Goal: Transaction & Acquisition: Obtain resource

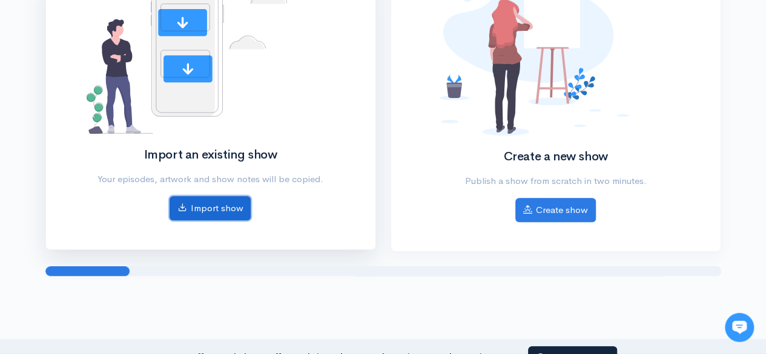
click at [229, 216] on link "Import show" at bounding box center [210, 208] width 81 height 25
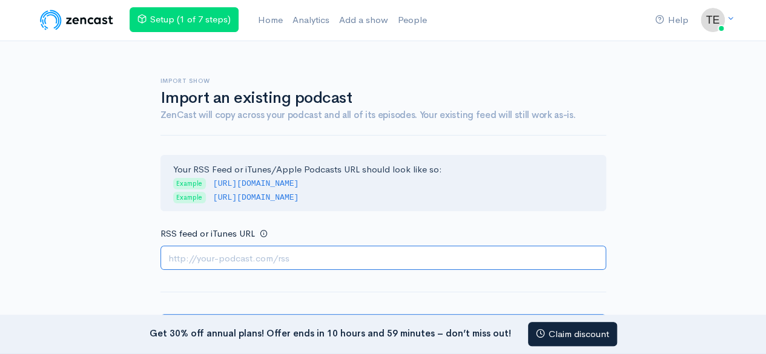
paste input "[URL][DOMAIN_NAME]"
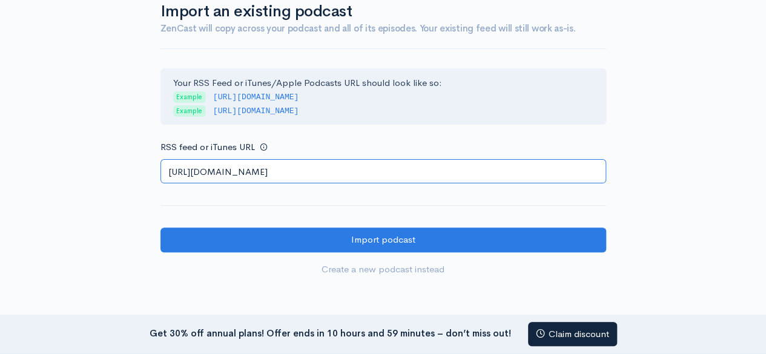
scroll to position [87, 0]
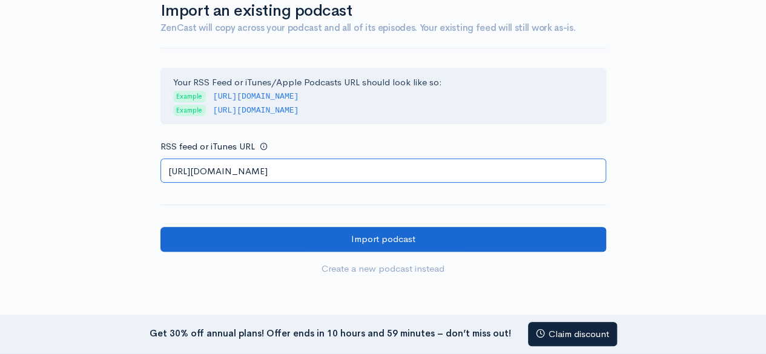
type input "[URL][DOMAIN_NAME]"
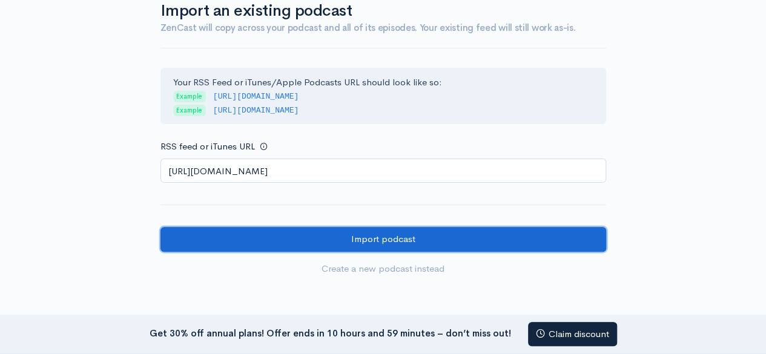
click at [323, 239] on input "Import podcast" at bounding box center [383, 239] width 446 height 25
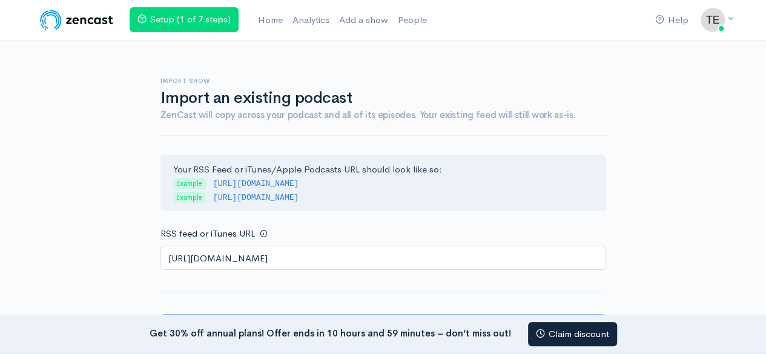
scroll to position [227, 0]
